Goal: Check status

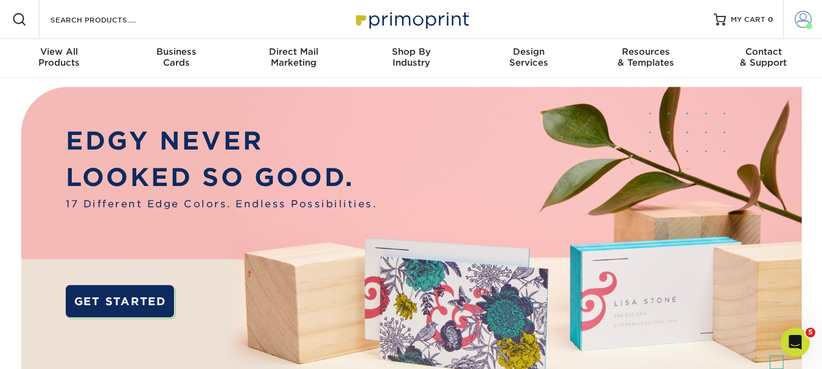
click at [802, 27] on span at bounding box center [803, 19] width 17 height 17
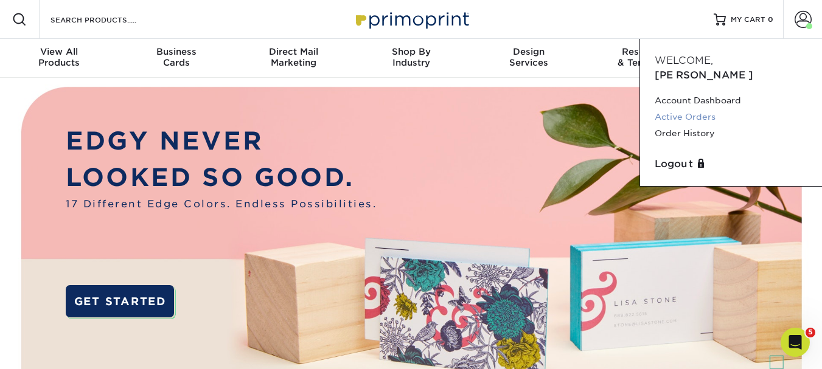
click at [693, 109] on link "Active Orders" at bounding box center [731, 117] width 153 height 16
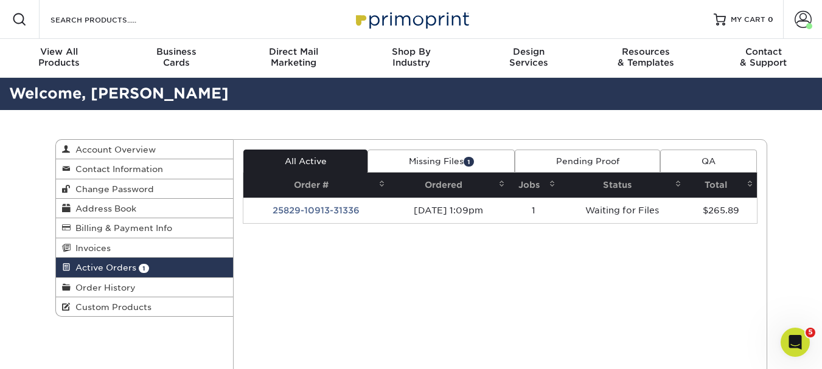
click at [324, 209] on td "25829-10913-31336" at bounding box center [315, 211] width 145 height 26
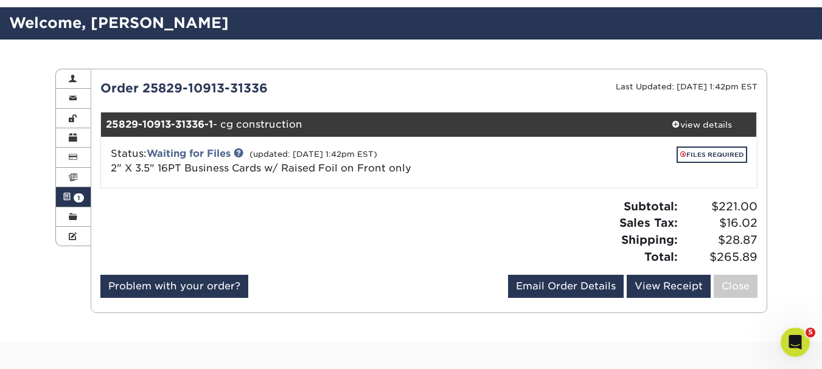
scroll to position [61, 0]
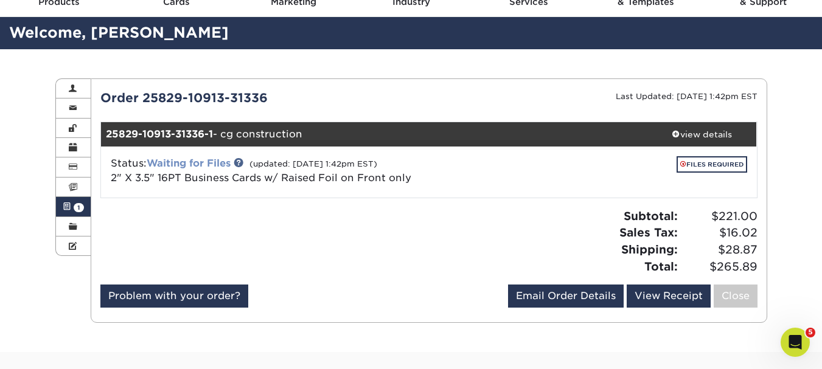
click at [203, 163] on link "Waiting for Files" at bounding box center [189, 164] width 84 height 12
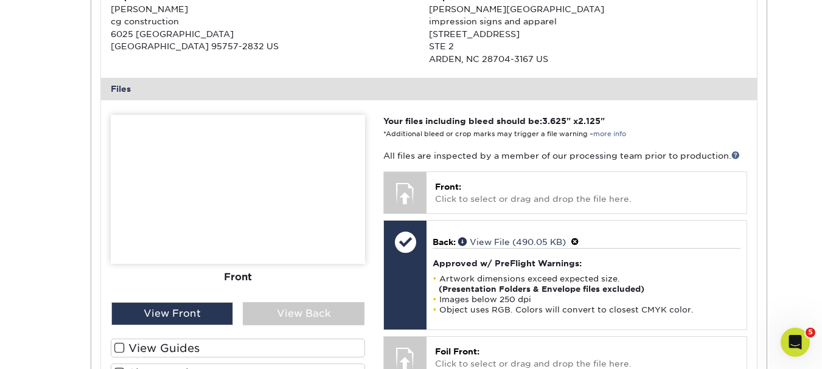
scroll to position [548, 0]
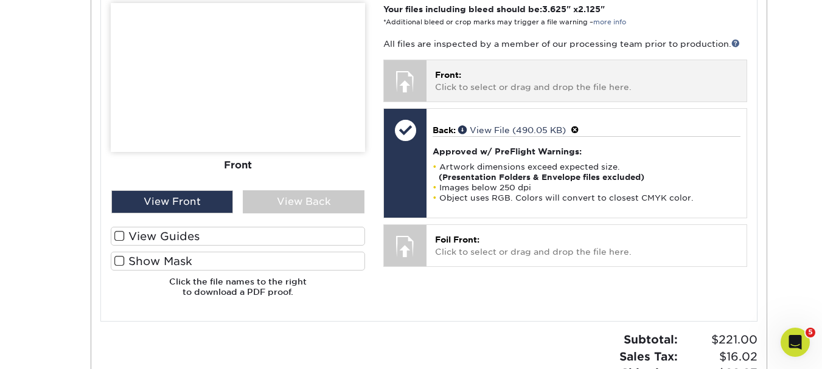
click at [479, 79] on p "Front: Click to select or drag and drop the file here." at bounding box center [586, 81] width 303 height 25
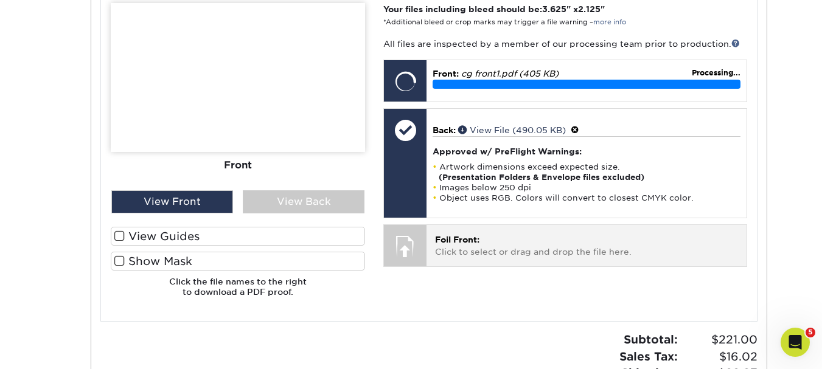
click at [481, 245] on p "Foil Front: Click to select or drag and drop the file here." at bounding box center [586, 246] width 303 height 25
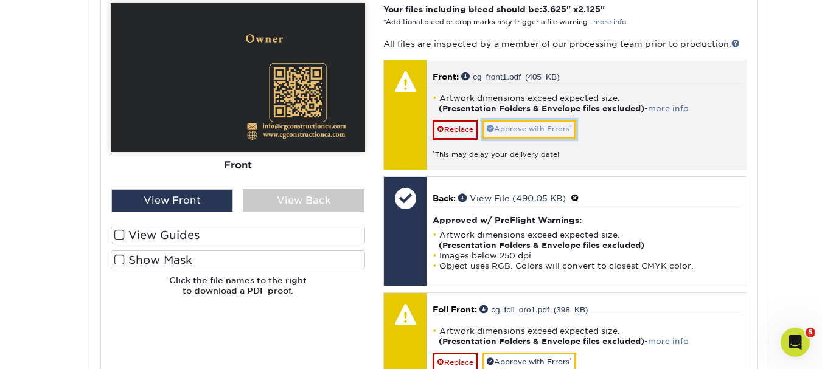
click at [551, 131] on link "Approve with Errors *" at bounding box center [530, 129] width 94 height 19
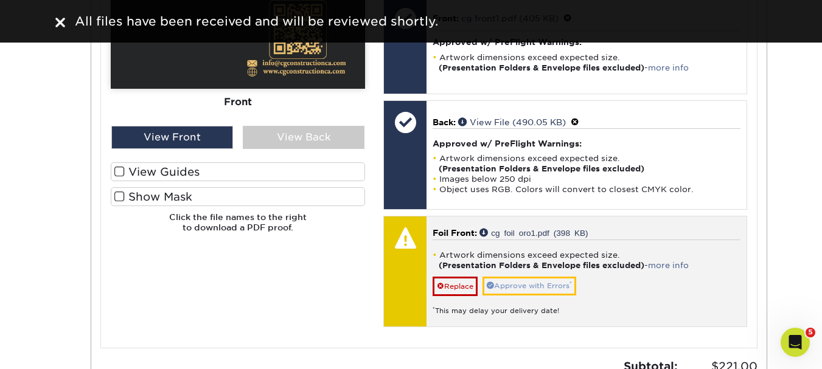
scroll to position [670, 0]
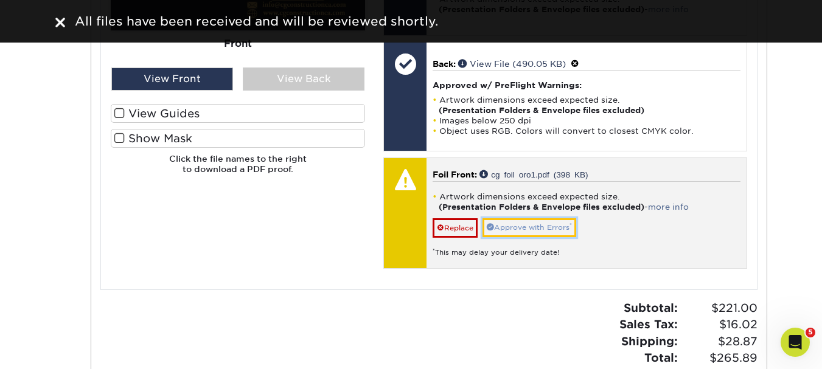
click at [535, 222] on link "Approve with Errors *" at bounding box center [530, 228] width 94 height 19
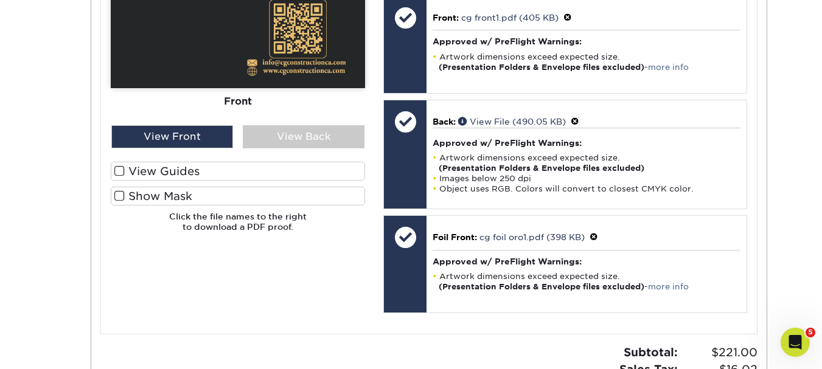
scroll to position [609, 0]
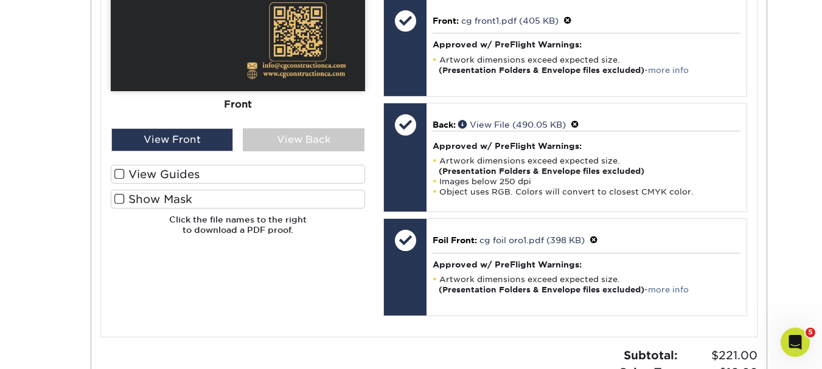
click at [134, 203] on label "Show Mask" at bounding box center [238, 199] width 254 height 19
click at [0, 0] on input "Show Mask" at bounding box center [0, 0] width 0 height 0
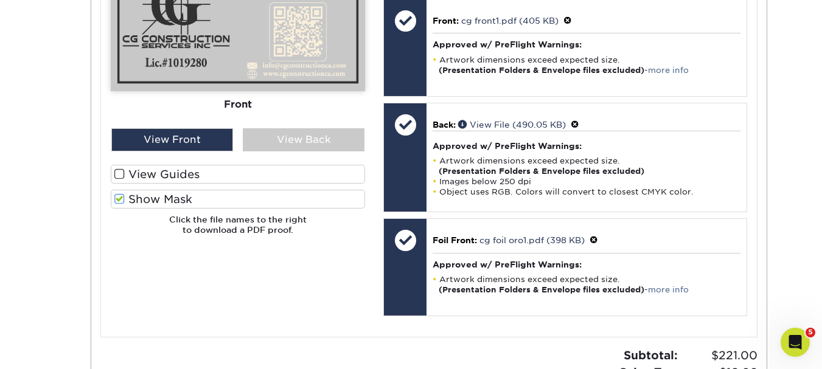
click at [141, 175] on label "View Guides" at bounding box center [238, 174] width 254 height 19
click at [0, 0] on input "View Guides" at bounding box center [0, 0] width 0 height 0
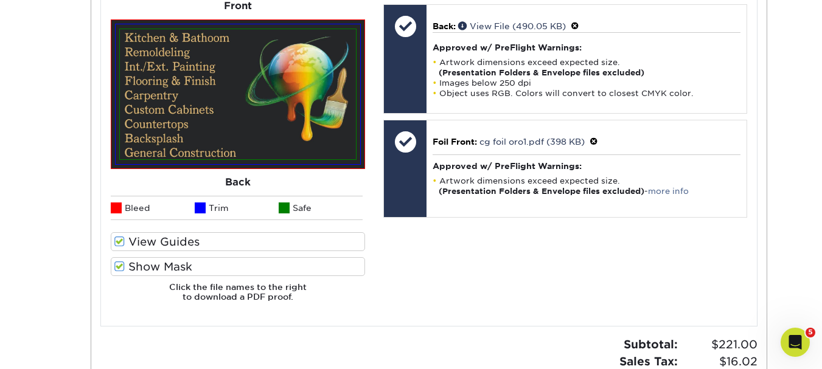
scroll to position [714, 0]
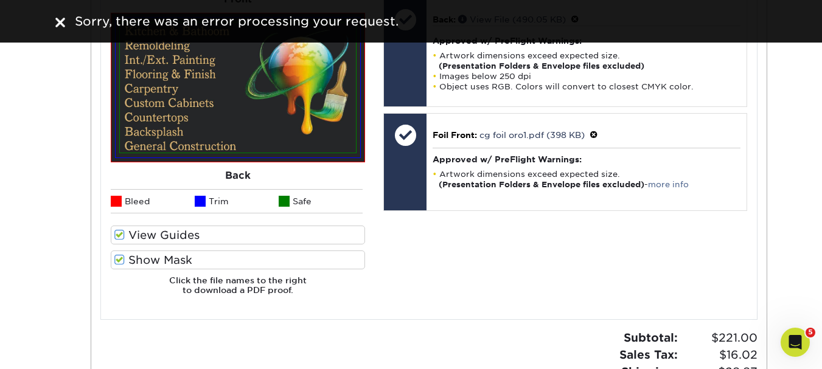
click at [121, 262] on span at bounding box center [119, 260] width 10 height 12
click at [0, 0] on input "Show Mask" at bounding box center [0, 0] width 0 height 0
click at [122, 263] on span at bounding box center [119, 260] width 10 height 12
click at [0, 0] on input "Show Mask" at bounding box center [0, 0] width 0 height 0
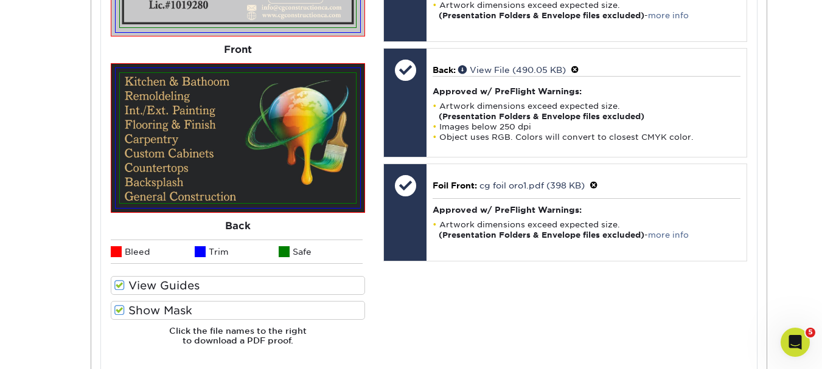
scroll to position [775, 0]
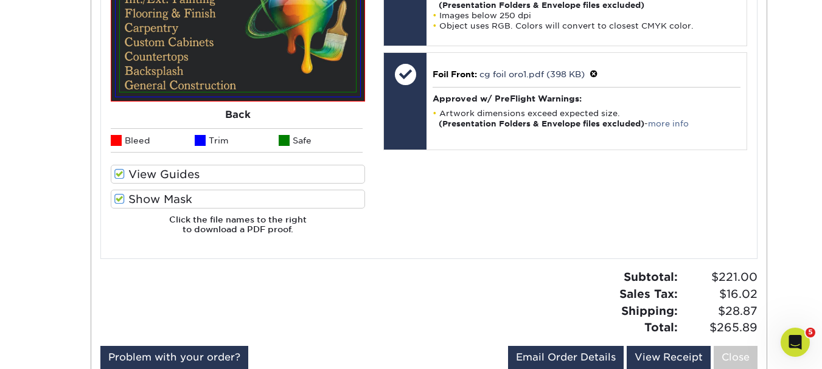
click at [203, 171] on label "View Guides" at bounding box center [238, 174] width 254 height 19
click at [0, 0] on input "View Guides" at bounding box center [0, 0] width 0 height 0
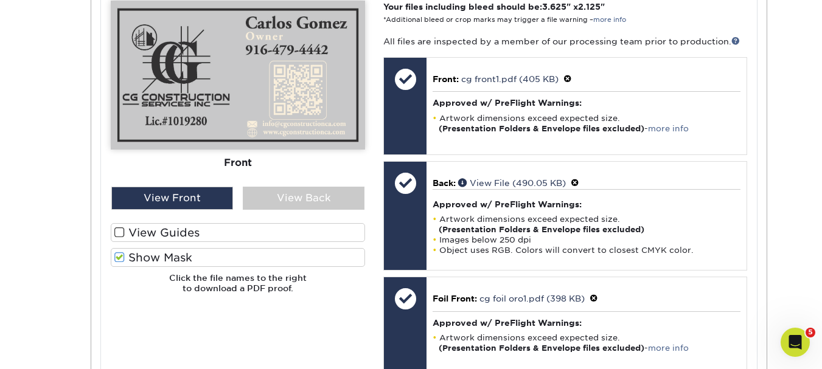
scroll to position [670, 0]
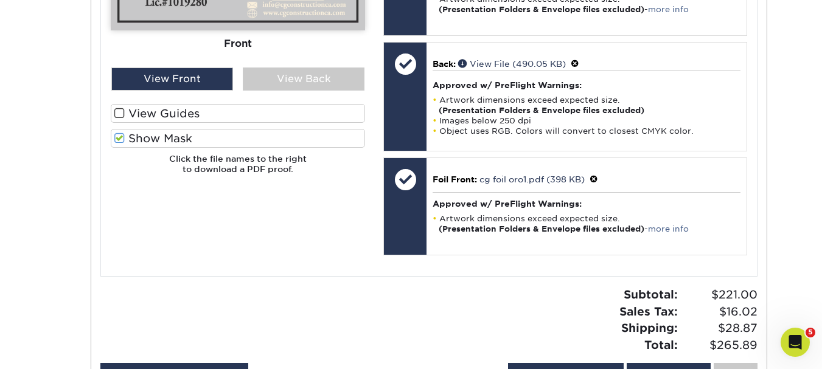
click at [251, 137] on label "Show Mask" at bounding box center [238, 138] width 254 height 19
click at [0, 0] on input "Show Mask" at bounding box center [0, 0] width 0 height 0
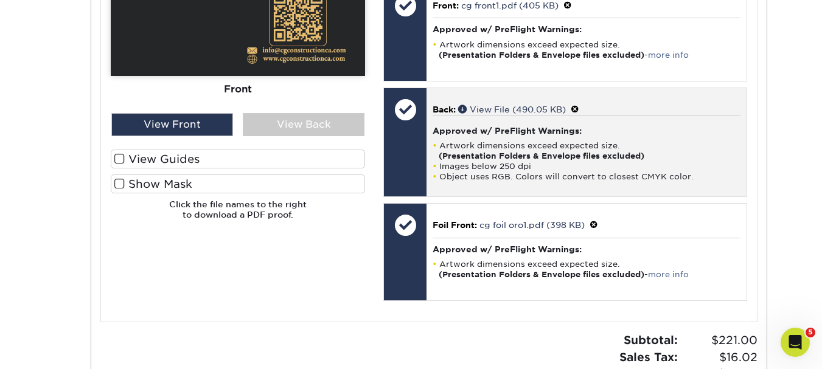
scroll to position [548, 0]
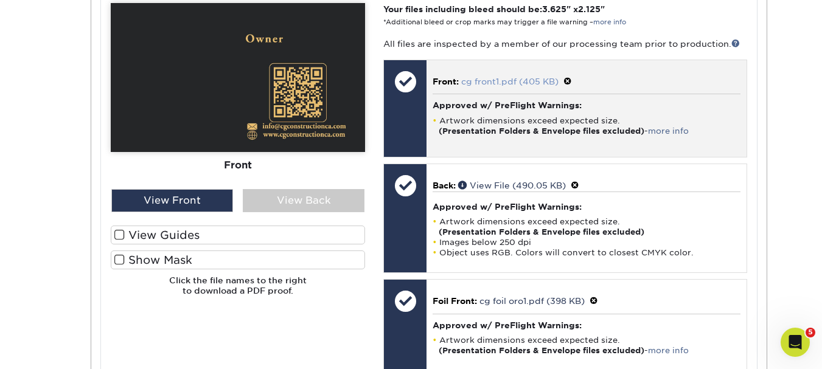
click at [504, 82] on link "cg front1.pdf (405 KB)" at bounding box center [509, 82] width 97 height 10
click at [562, 137] on div "Approved w/ PreFlight Warnings: Artwork dimensions exceed expected size. (Prese…" at bounding box center [586, 118] width 307 height 48
click at [480, 109] on h4 "Approved w/ PreFlight Warnings:" at bounding box center [586, 105] width 307 height 10
click at [508, 107] on h4 "Approved w/ PreFlight Warnings:" at bounding box center [586, 105] width 307 height 10
click at [503, 83] on link "cg front1.pdf (405 KB)" at bounding box center [509, 82] width 97 height 10
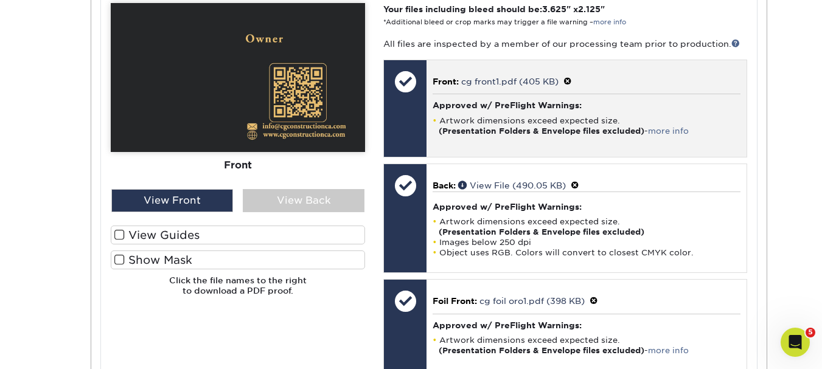
click at [526, 120] on li "Artwork dimensions exceed expected size. (Presentation Folders & Envelope files…" at bounding box center [586, 126] width 307 height 21
click at [498, 81] on link "cg front1.pdf (405 KB)" at bounding box center [509, 82] width 97 height 10
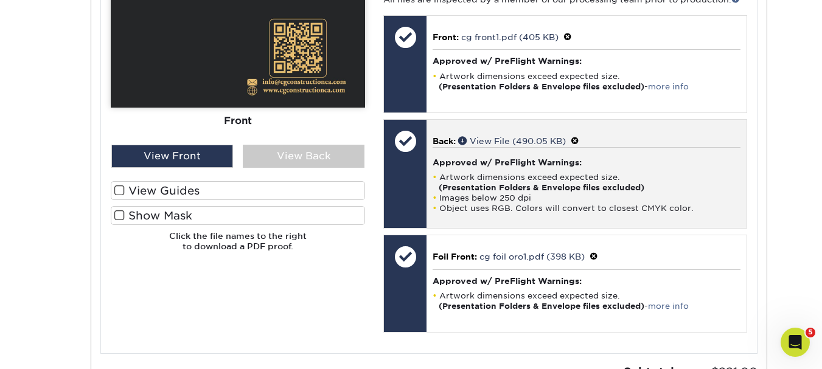
scroll to position [670, 0]
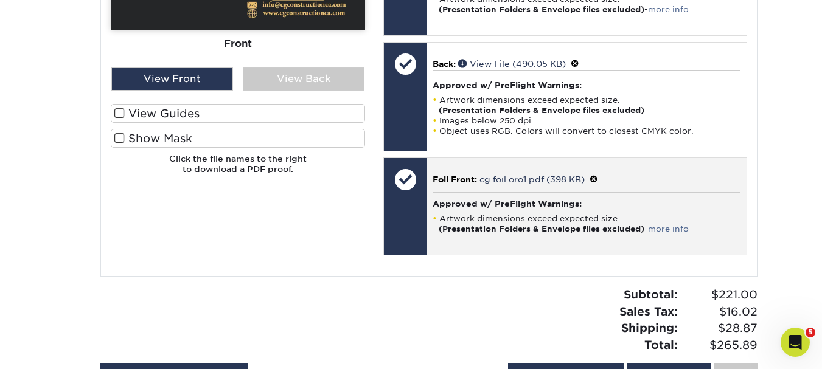
click at [498, 210] on div "Approved w/ PreFlight Warnings: Artwork dimensions exceed expected size. (Prese…" at bounding box center [586, 216] width 307 height 48
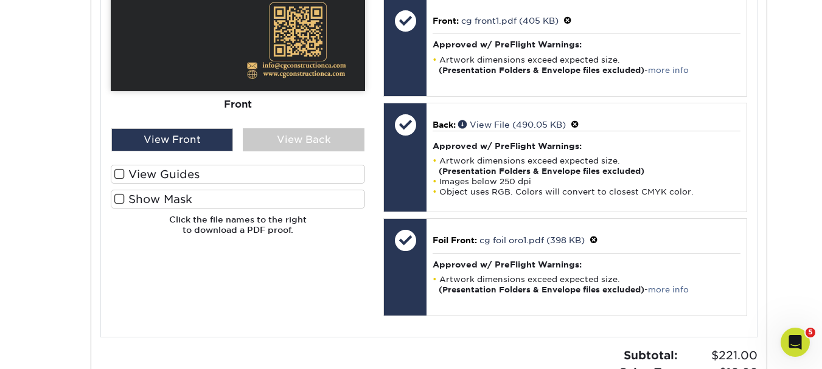
drag, startPoint x: 124, startPoint y: 177, endPoint x: 121, endPoint y: 195, distance: 18.0
click at [124, 177] on span at bounding box center [119, 175] width 10 height 12
click at [0, 0] on input "View Guides" at bounding box center [0, 0] width 0 height 0
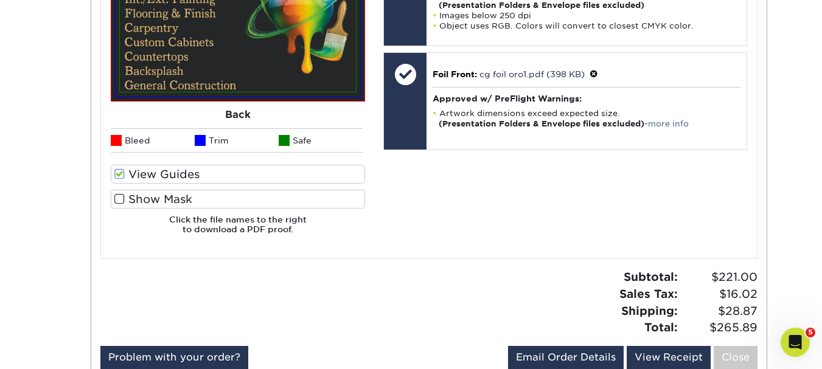
click at [120, 200] on span at bounding box center [119, 200] width 10 height 12
click at [0, 0] on input "Show Mask" at bounding box center [0, 0] width 0 height 0
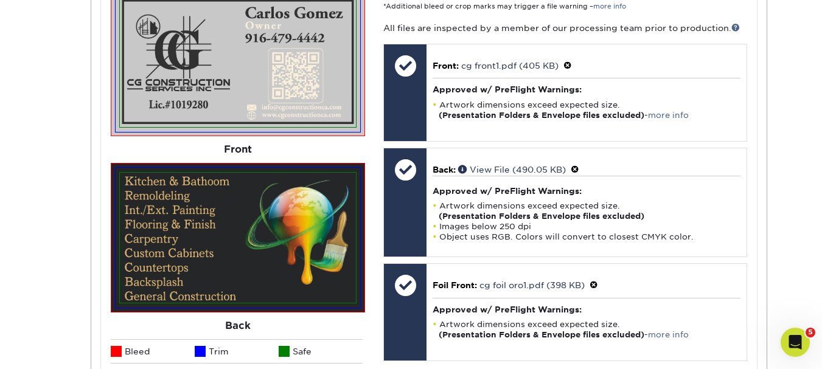
scroll to position [531, 0]
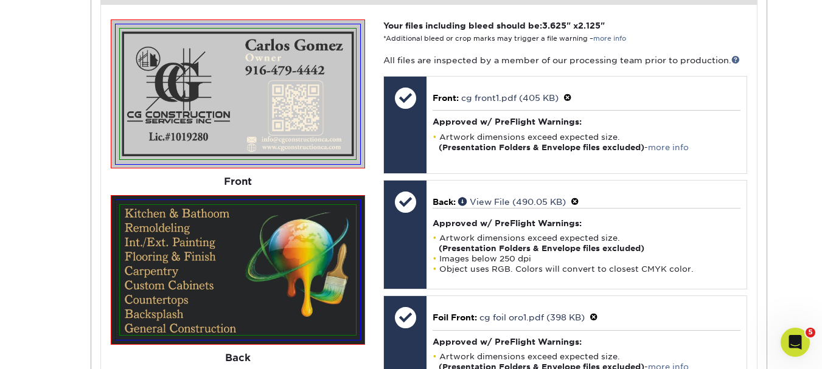
click at [321, 88] on img at bounding box center [238, 94] width 236 height 131
click at [332, 87] on img at bounding box center [238, 94] width 236 height 131
click at [335, 87] on img at bounding box center [238, 94] width 236 height 131
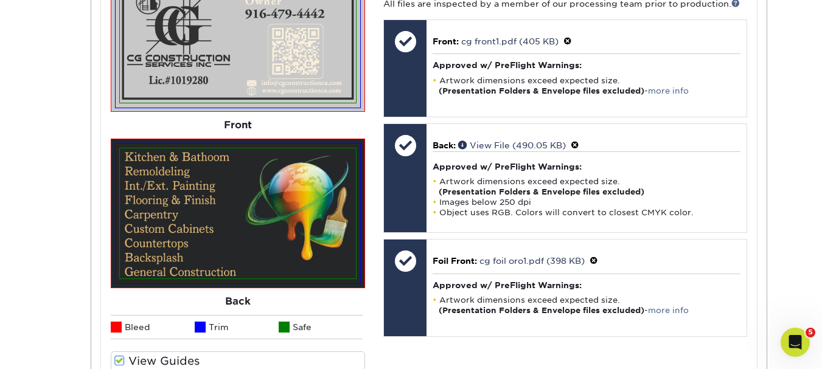
scroll to position [653, 0]
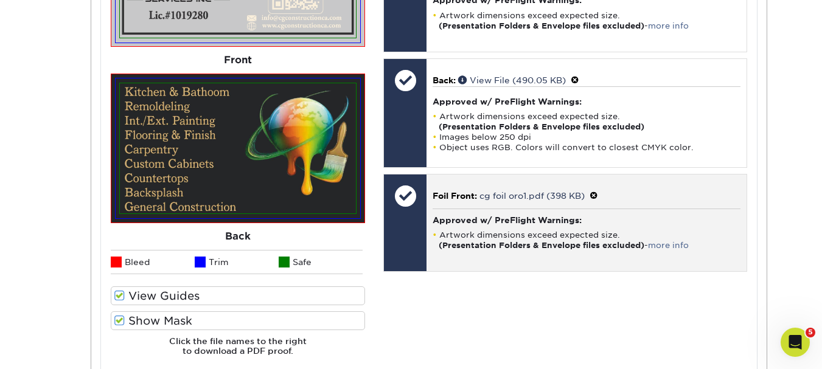
click at [542, 230] on li "Artwork dimensions exceed expected size. (Presentation Folders & Envelope files…" at bounding box center [586, 240] width 307 height 21
click at [531, 199] on link "cg foil oro1.pdf (398 KB)" at bounding box center [532, 196] width 105 height 10
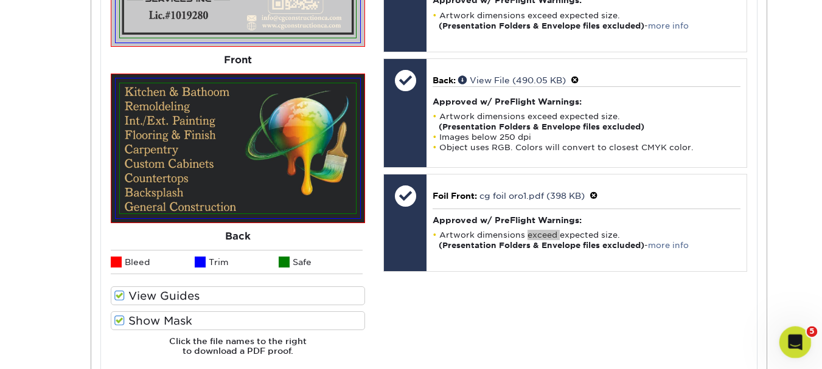
click at [794, 341] on icon "Open Intercom Messenger" at bounding box center [794, 341] width 20 height 20
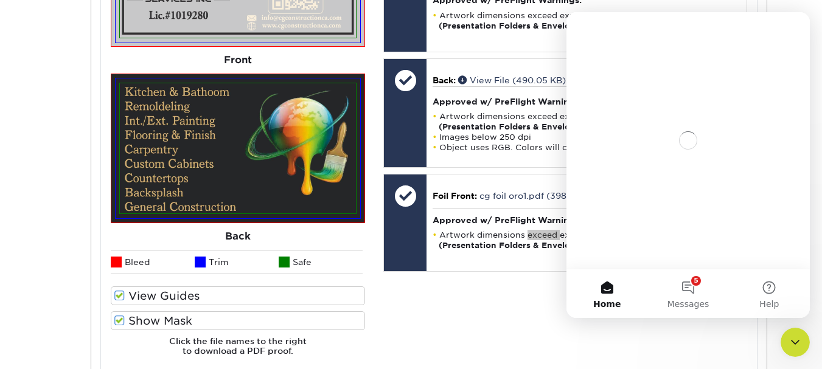
scroll to position [0, 0]
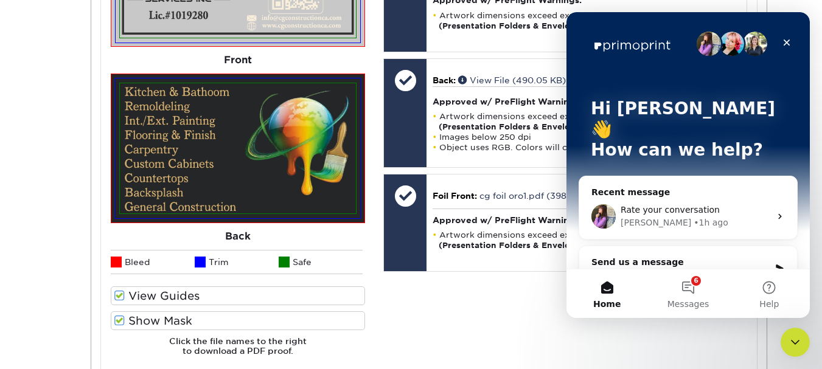
click at [459, 299] on div "Your files including bleed should be: 3.625 " x 2.125 " *Additional bleed or cr…" at bounding box center [565, 132] width 382 height 469
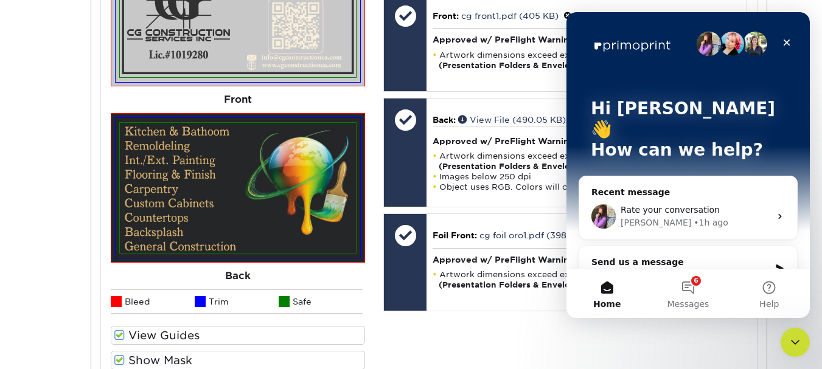
scroll to position [592, 0]
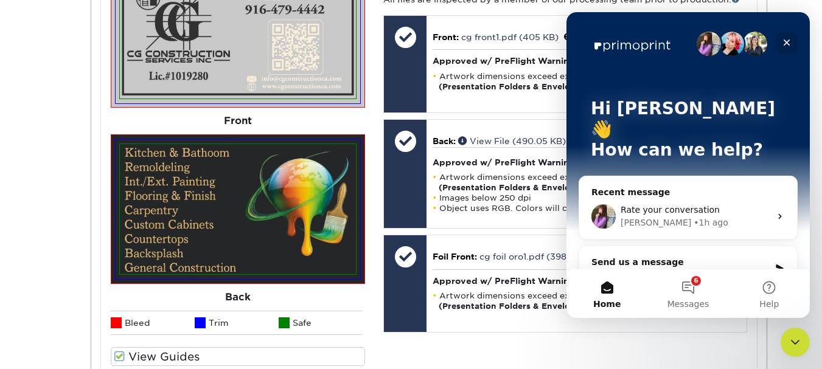
click at [788, 43] on icon "Close" at bounding box center [787, 43] width 10 height 10
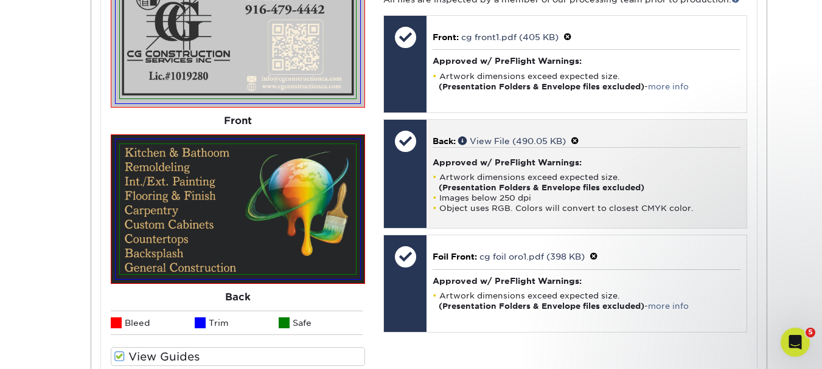
scroll to position [0, 0]
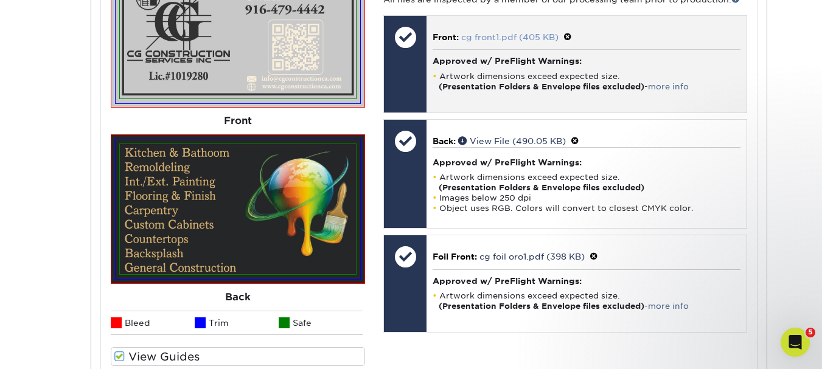
click at [504, 33] on link "cg front1.pdf (405 KB)" at bounding box center [509, 37] width 97 height 10
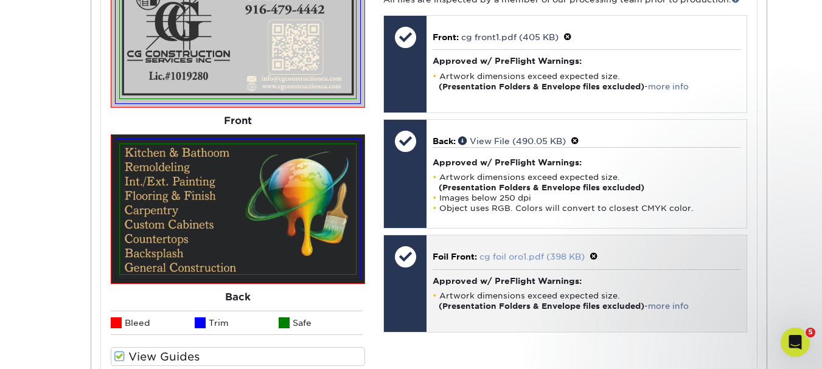
click at [549, 257] on link "cg foil oro1.pdf (398 KB)" at bounding box center [532, 257] width 105 height 10
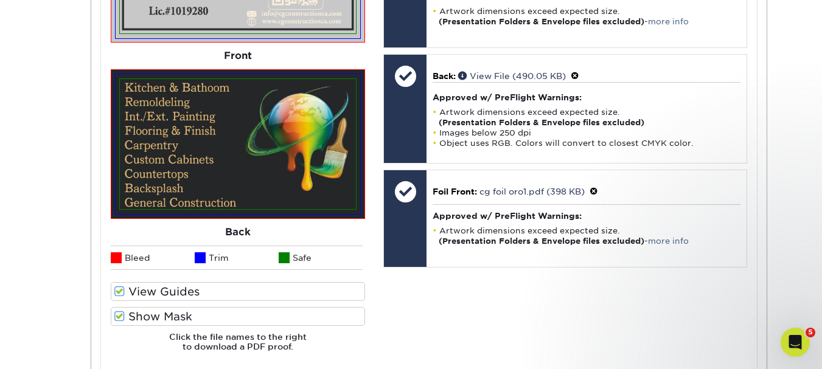
scroll to position [775, 0]
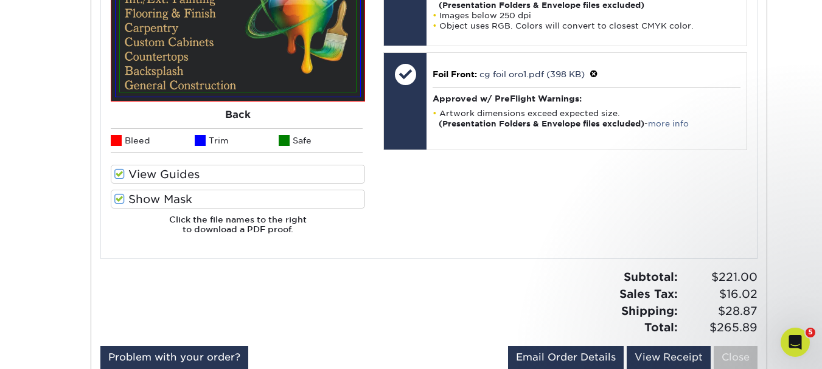
click at [237, 196] on label "Show Mask" at bounding box center [238, 199] width 254 height 19
click at [0, 0] on input "Show Mask" at bounding box center [0, 0] width 0 height 0
click at [198, 178] on label "View Guides" at bounding box center [238, 174] width 254 height 19
click at [0, 0] on input "View Guides" at bounding box center [0, 0] width 0 height 0
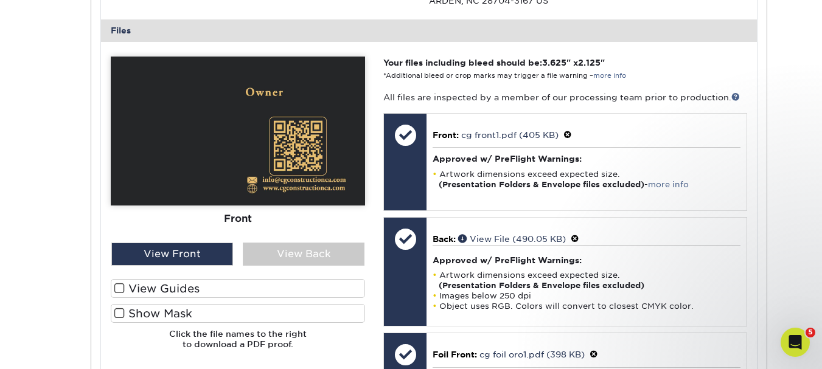
scroll to position [487, 0]
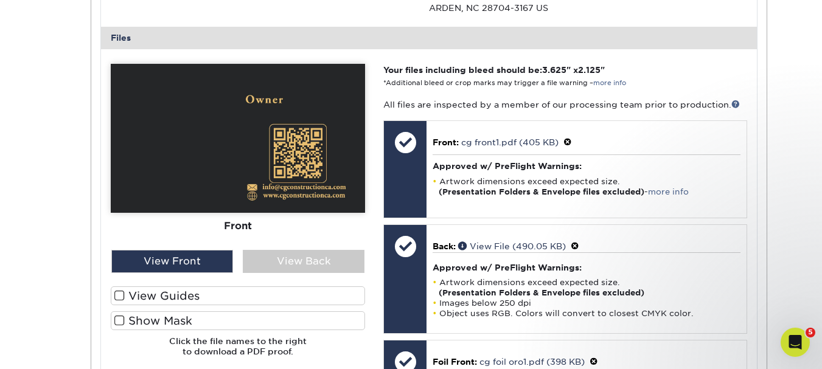
click at [181, 323] on label "Show Mask" at bounding box center [238, 321] width 254 height 19
click at [0, 0] on input "Show Mask" at bounding box center [0, 0] width 0 height 0
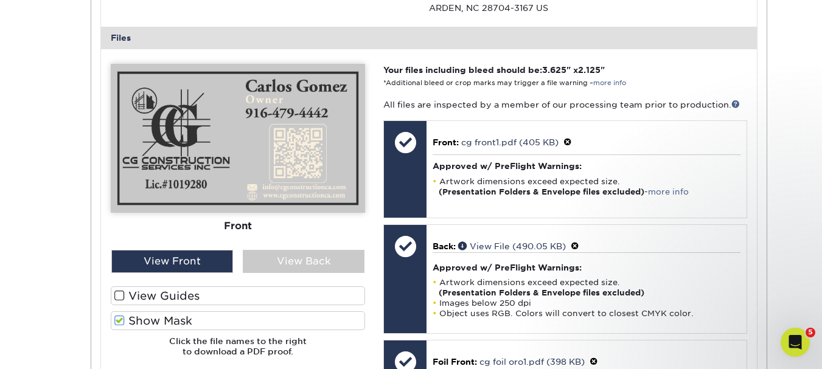
click at [123, 321] on span at bounding box center [119, 321] width 10 height 12
click at [0, 0] on input "Show Mask" at bounding box center [0, 0] width 0 height 0
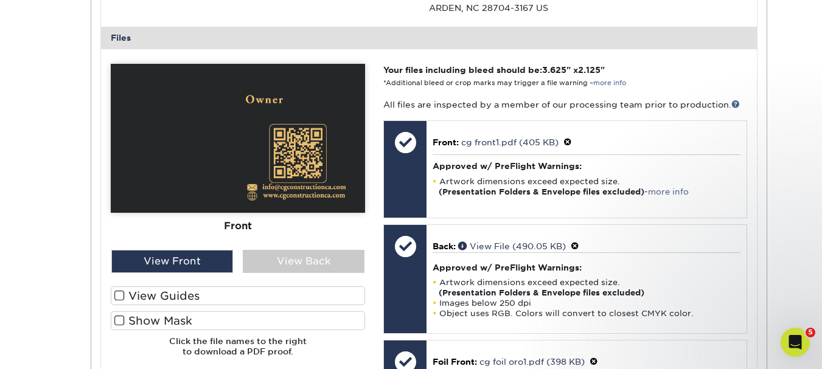
click at [116, 310] on div "View Guides Show Mask" at bounding box center [238, 312] width 254 height 50
click at [123, 297] on span at bounding box center [119, 296] width 10 height 12
click at [0, 0] on input "View Guides" at bounding box center [0, 0] width 0 height 0
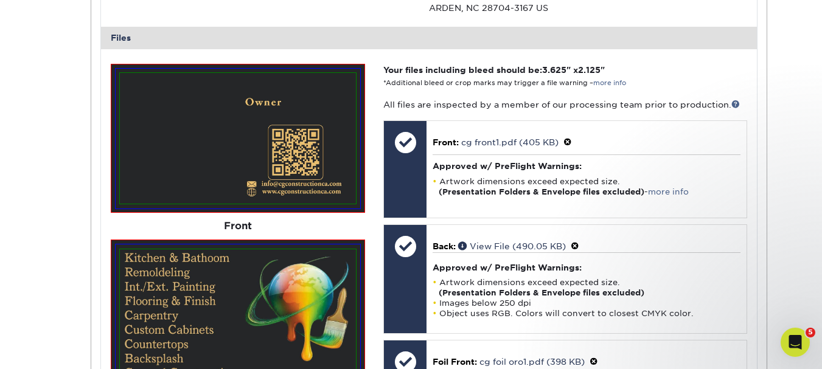
scroll to position [609, 0]
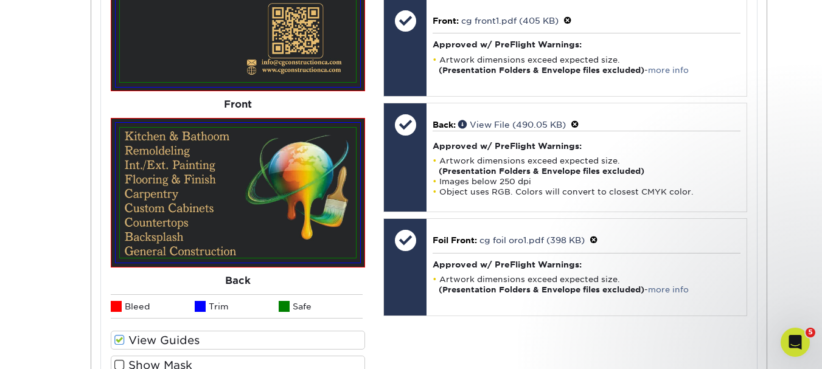
click at [117, 341] on span at bounding box center [119, 341] width 10 height 12
click at [0, 0] on input "View Guides" at bounding box center [0, 0] width 0 height 0
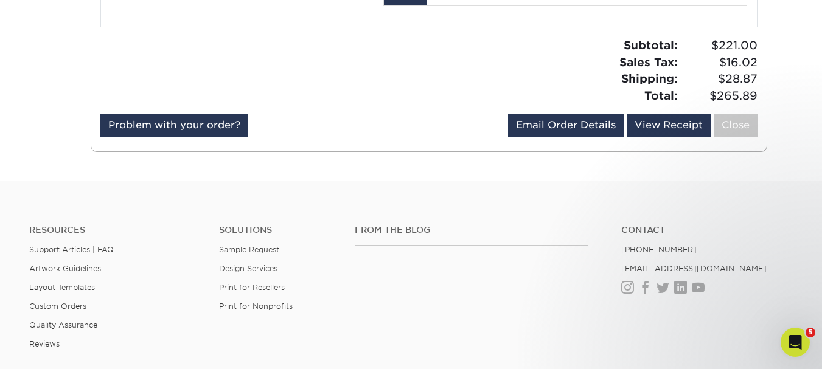
scroll to position [930, 0]
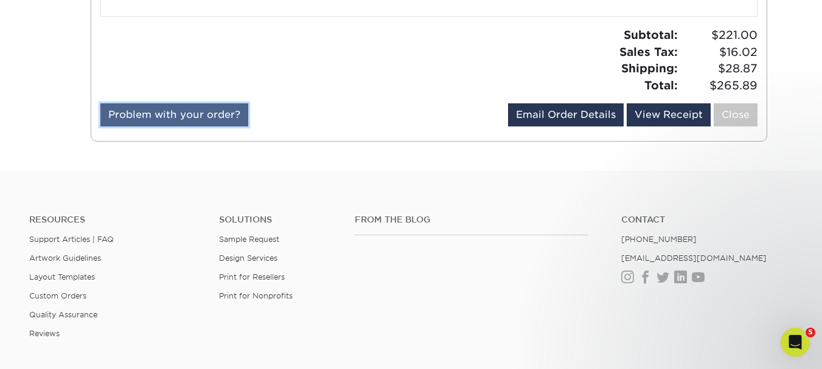
click at [223, 111] on link "Problem with your order?" at bounding box center [174, 114] width 148 height 23
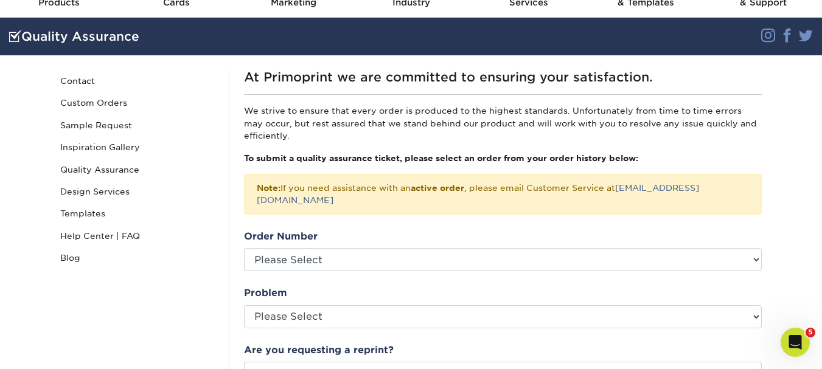
scroll to position [61, 0]
